Goal: Entertainment & Leisure: Consume media (video, audio)

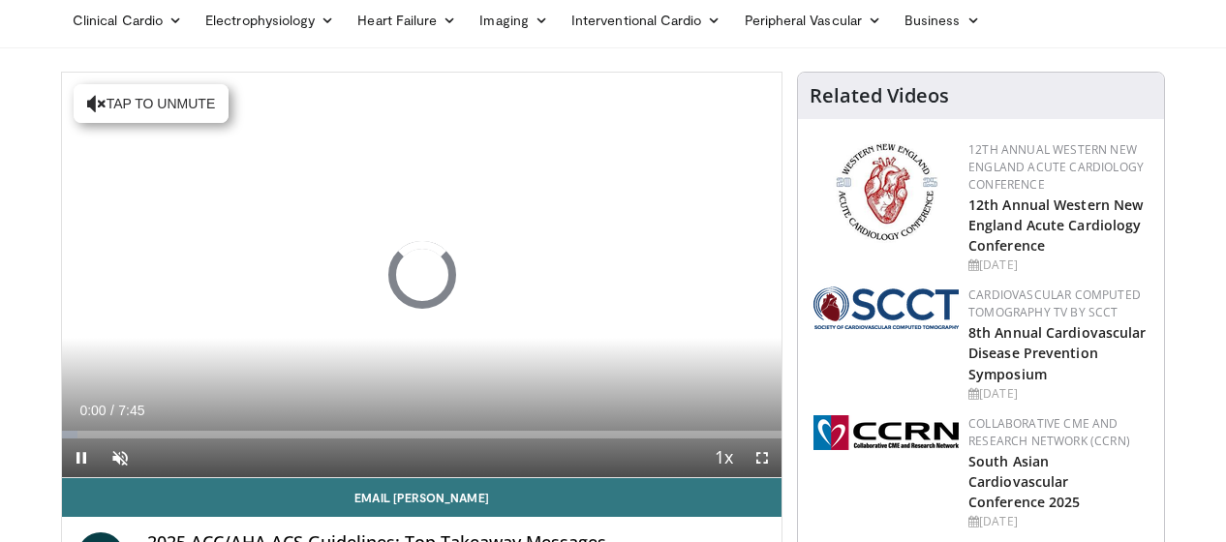
scroll to position [75, 0]
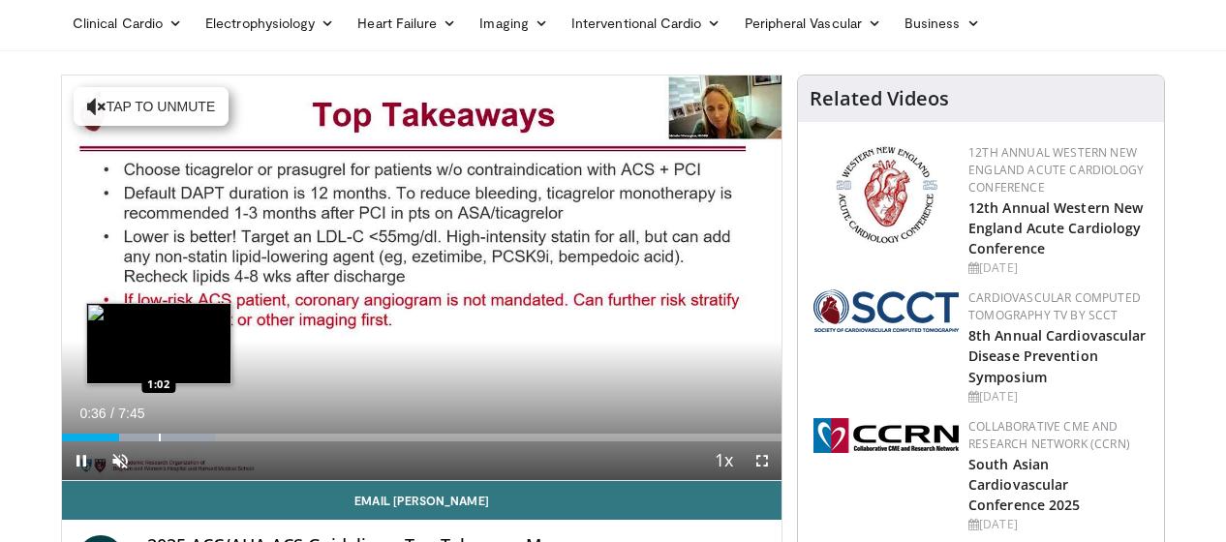
click at [159, 439] on div "Progress Bar" at bounding box center [160, 438] width 2 height 8
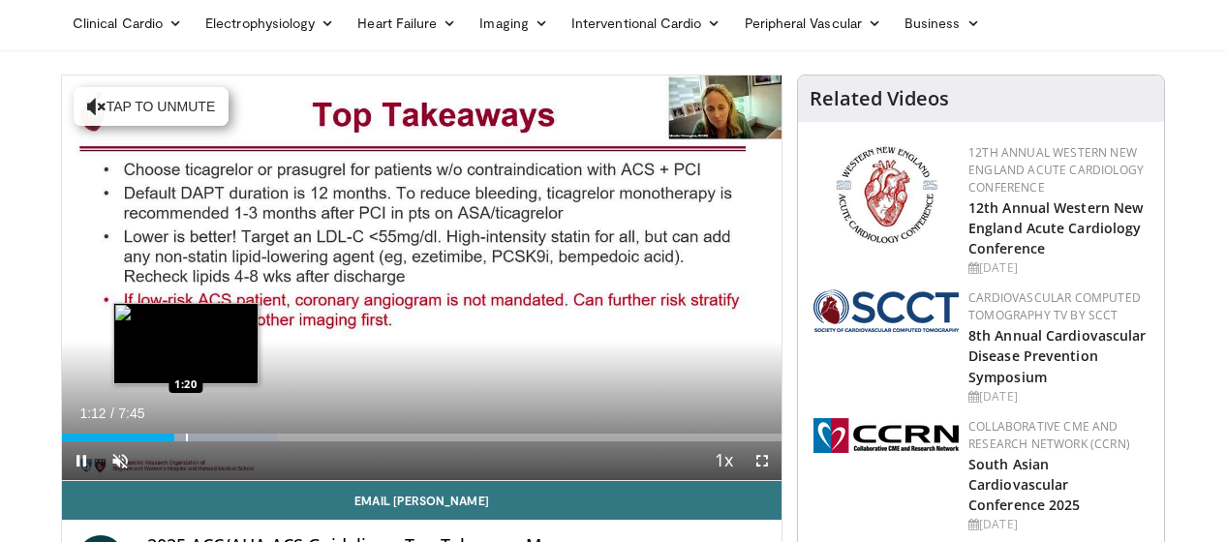
click at [186, 439] on div "Progress Bar" at bounding box center [187, 438] width 2 height 8
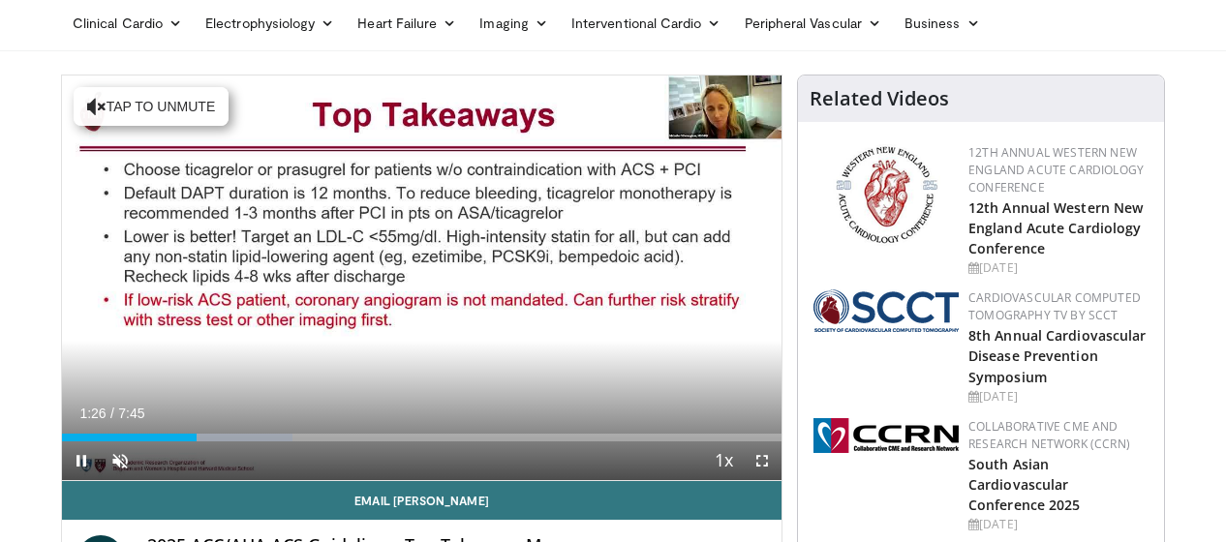
click at [205, 442] on div "Current Time 1:26 / Duration 7:45 Pause Skip Backward Skip Forward Unmute Loade…" at bounding box center [422, 461] width 720 height 39
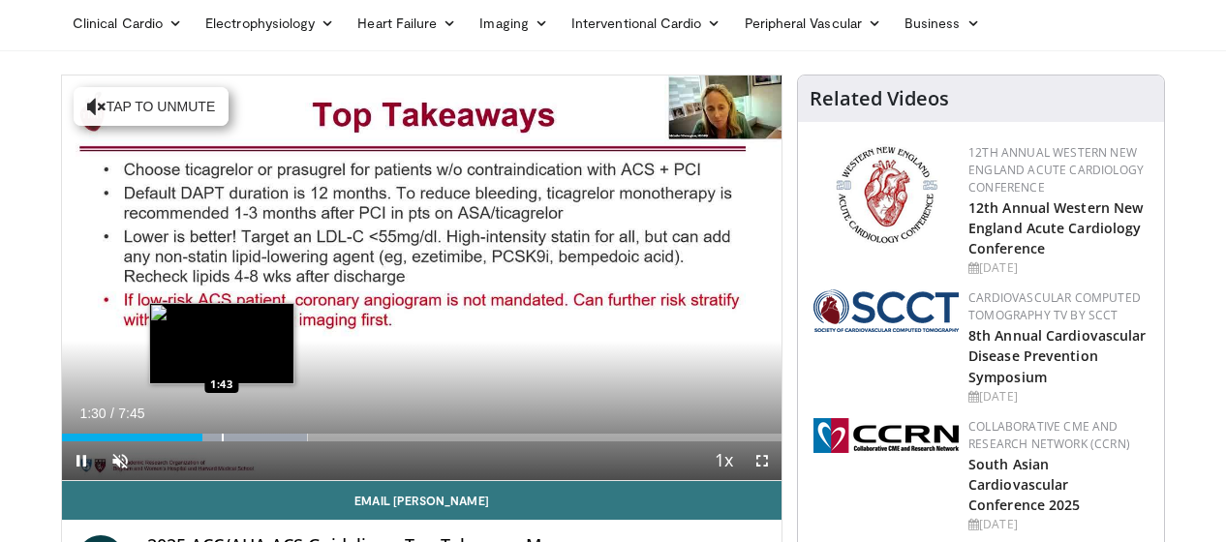
click at [222, 436] on div "Progress Bar" at bounding box center [223, 438] width 2 height 8
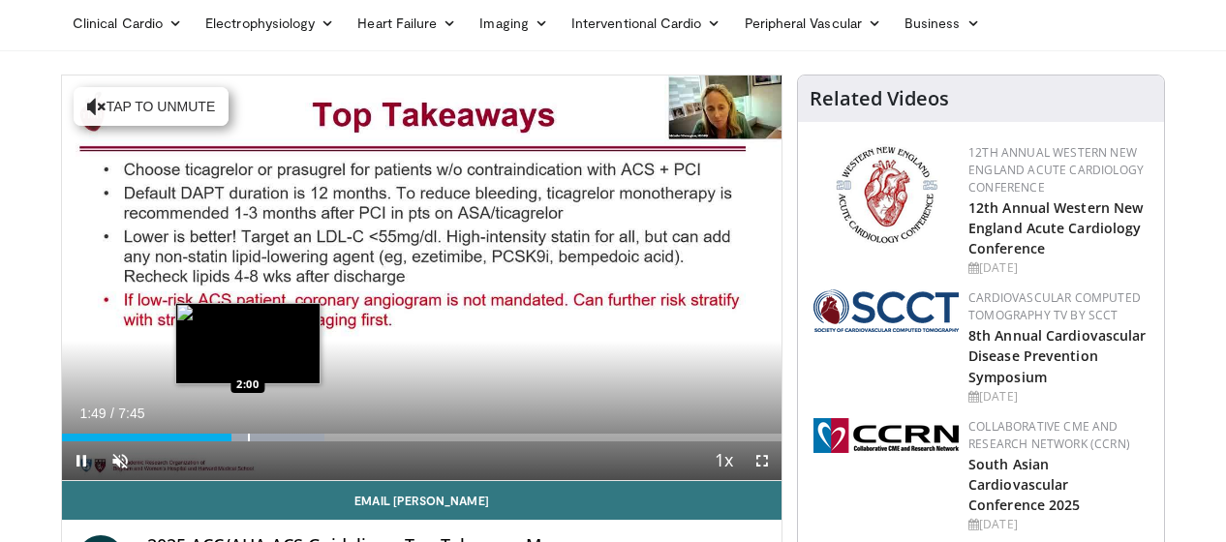
click at [248, 441] on div "Progress Bar" at bounding box center [249, 438] width 2 height 8
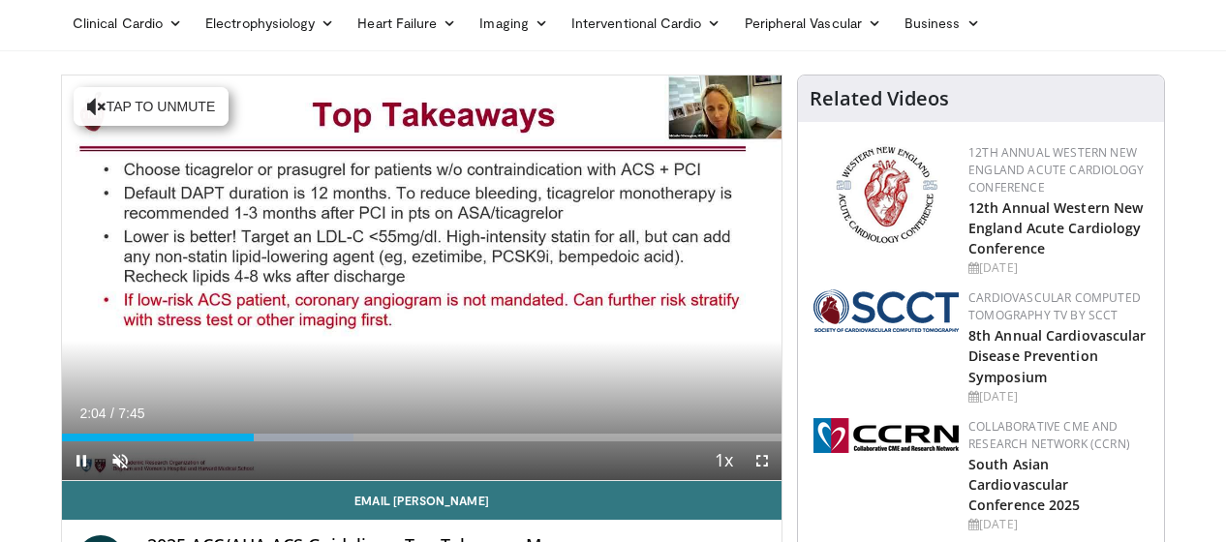
click at [268, 444] on div "Current Time 2:04 / Duration 7:45 Pause Skip Backward Skip Forward Unmute Loade…" at bounding box center [422, 461] width 720 height 39
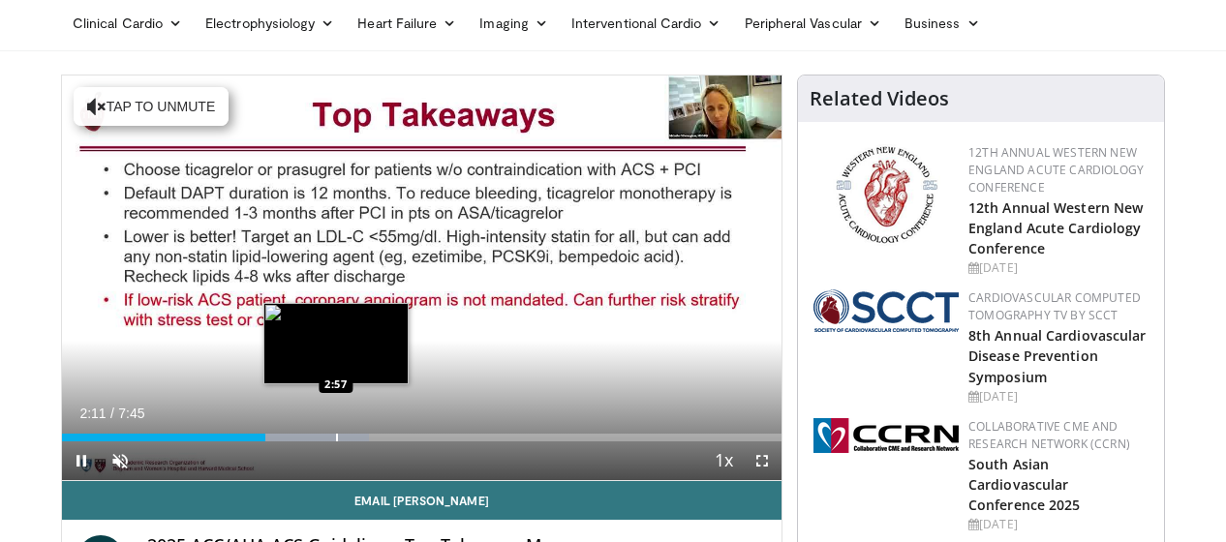
click at [335, 427] on div "Loaded : 42.64% 2:11 2:57" at bounding box center [422, 432] width 720 height 18
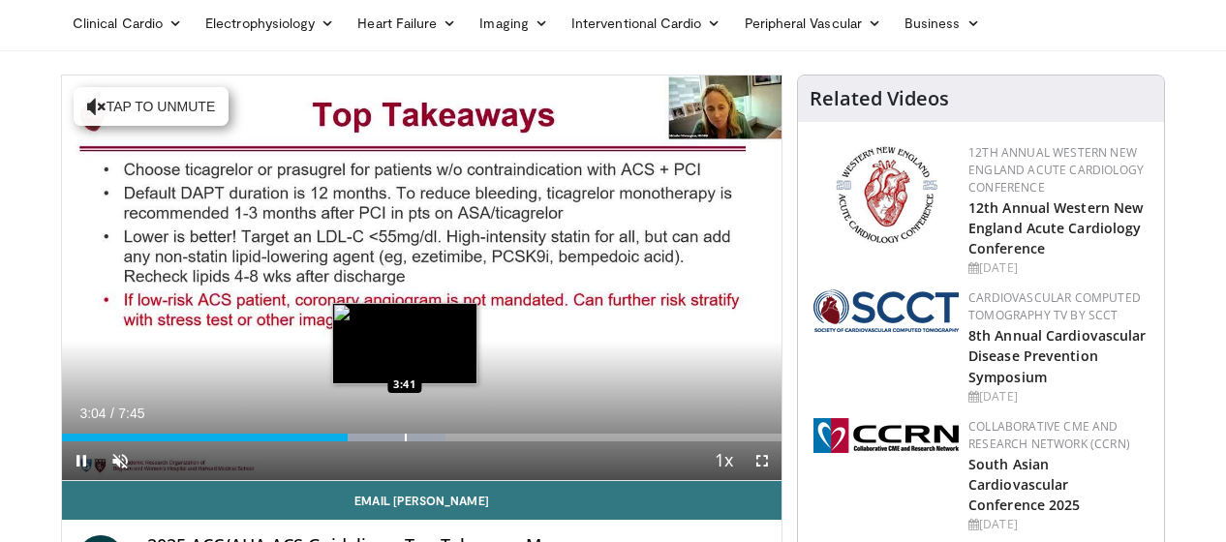
click at [405, 434] on div "Progress Bar" at bounding box center [406, 438] width 2 height 8
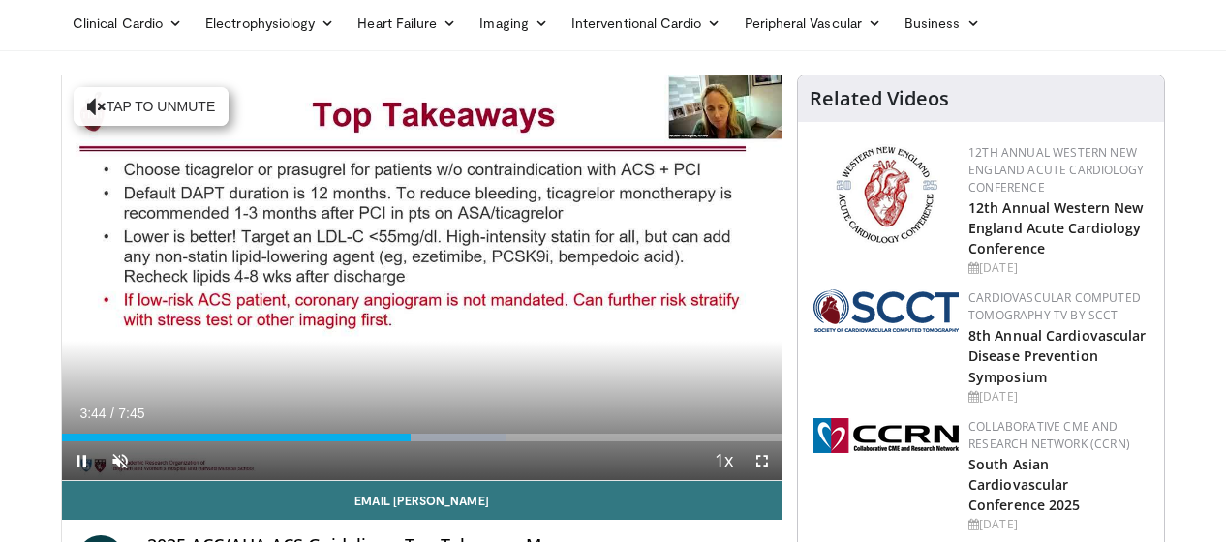
click at [458, 448] on div "Current Time 3:44 / Duration 7:45 Pause Skip Backward Skip Forward Unmute Loade…" at bounding box center [422, 461] width 720 height 39
